Goal: Information Seeking & Learning: Learn about a topic

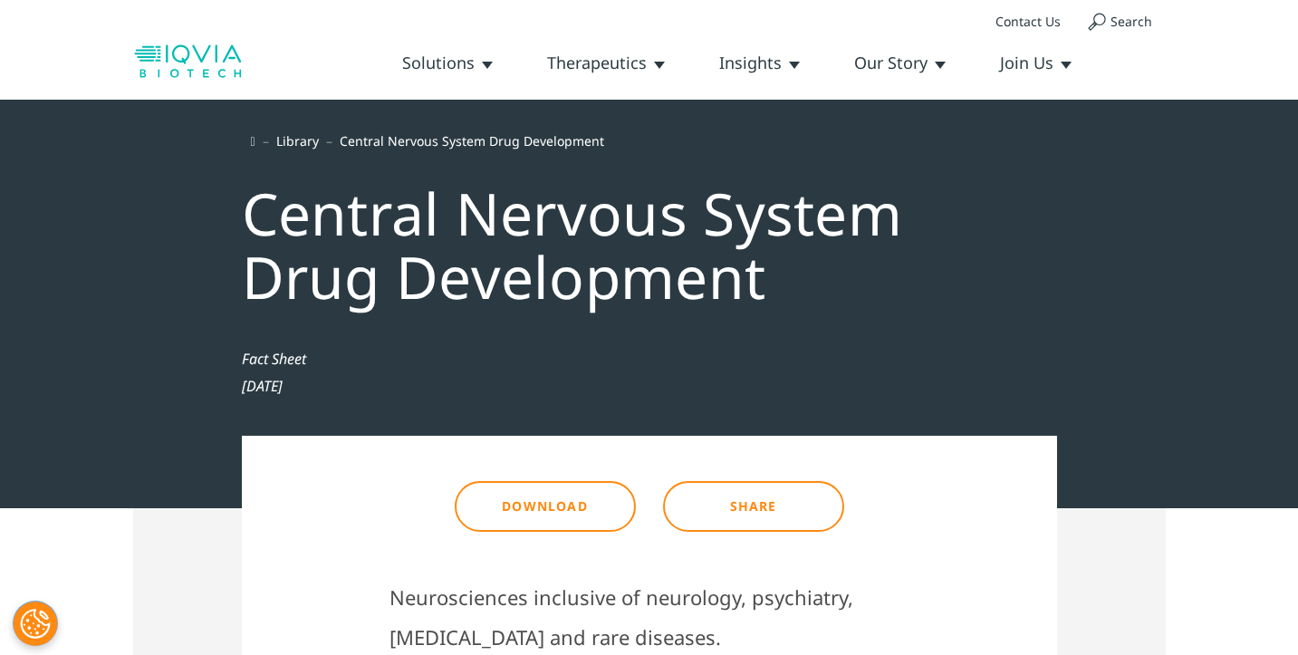
click at [0, 0] on link "Central Nervous System" at bounding box center [0, 0] width 0 height 0
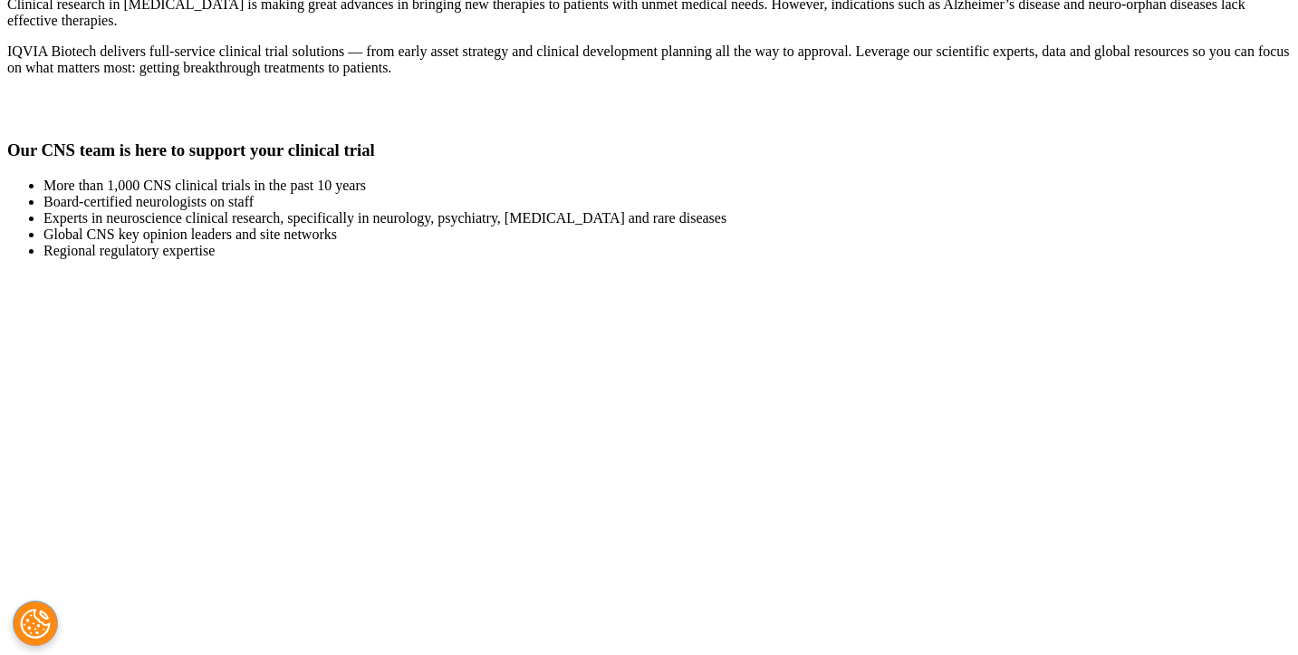
scroll to position [2735, 0]
